Goal: Navigation & Orientation: Find specific page/section

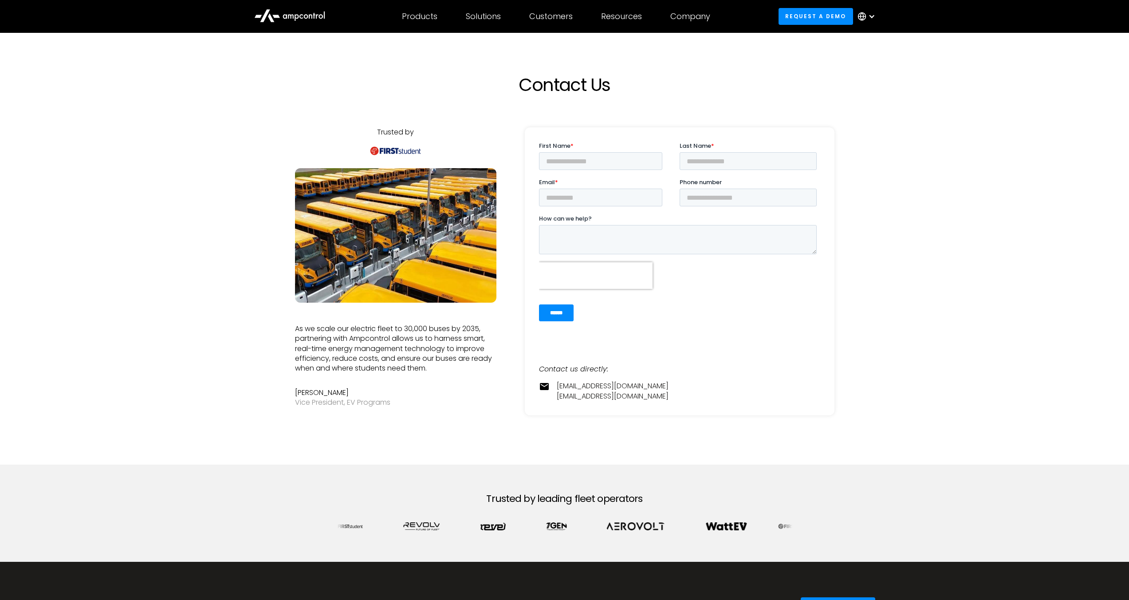
scroll to position [2, 0]
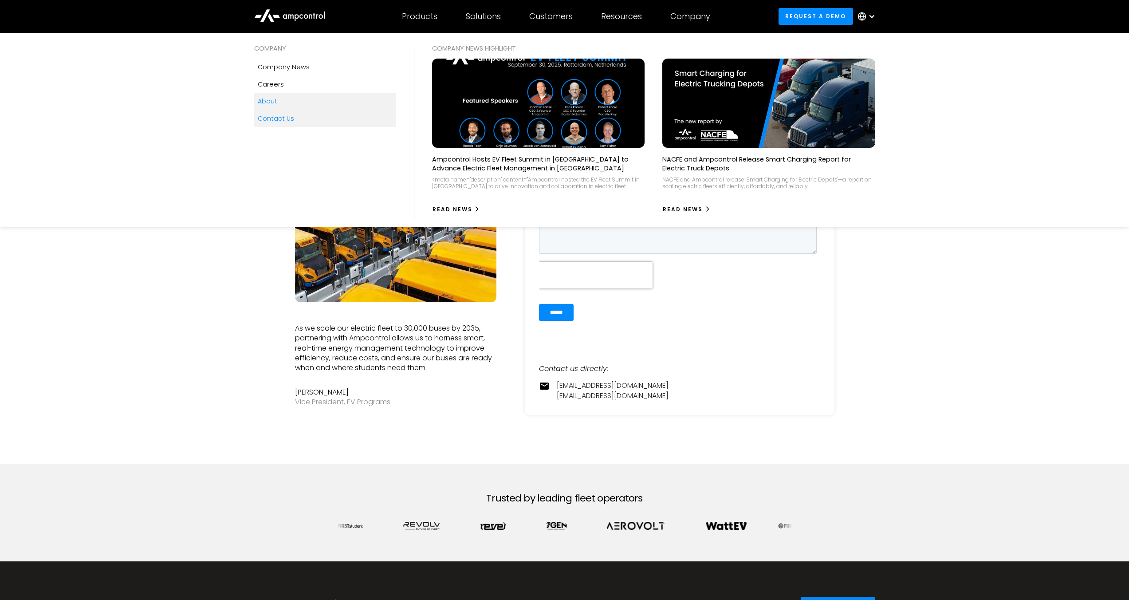
click at [259, 102] on div "About" at bounding box center [268, 101] width 20 height 10
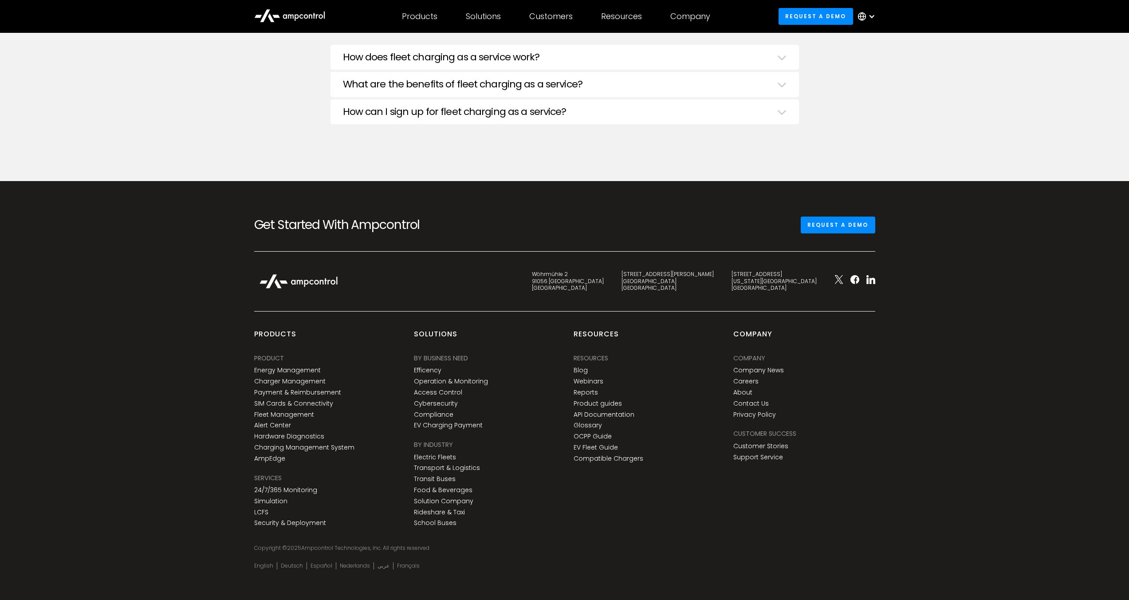
scroll to position [3307, 0]
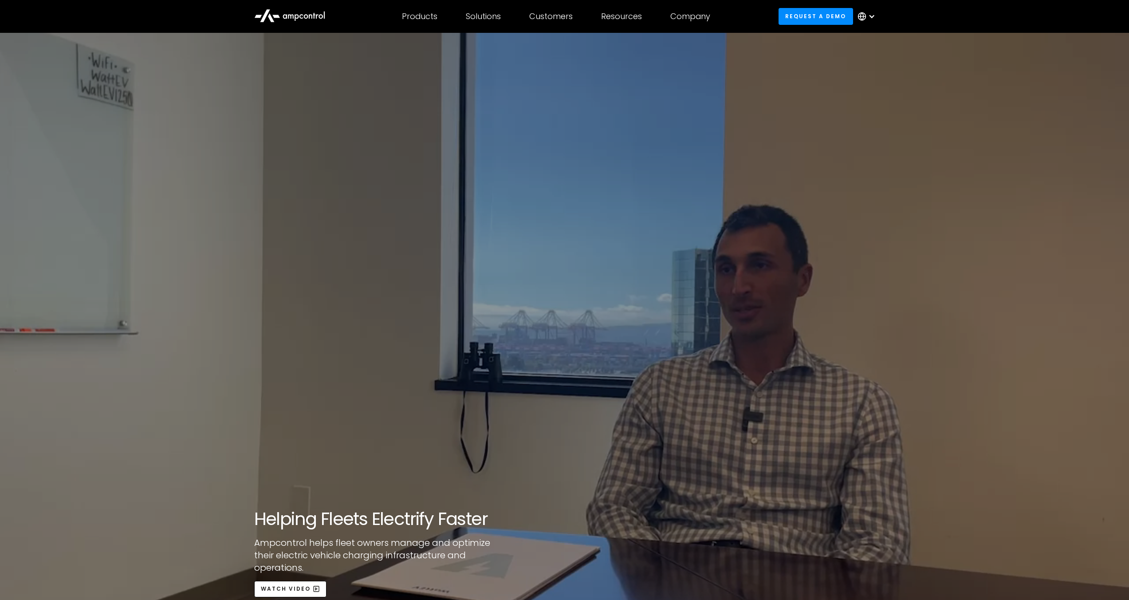
click at [302, 17] on icon at bounding box center [301, 16] width 4 height 4
